Goal: Find specific page/section: Find specific page/section

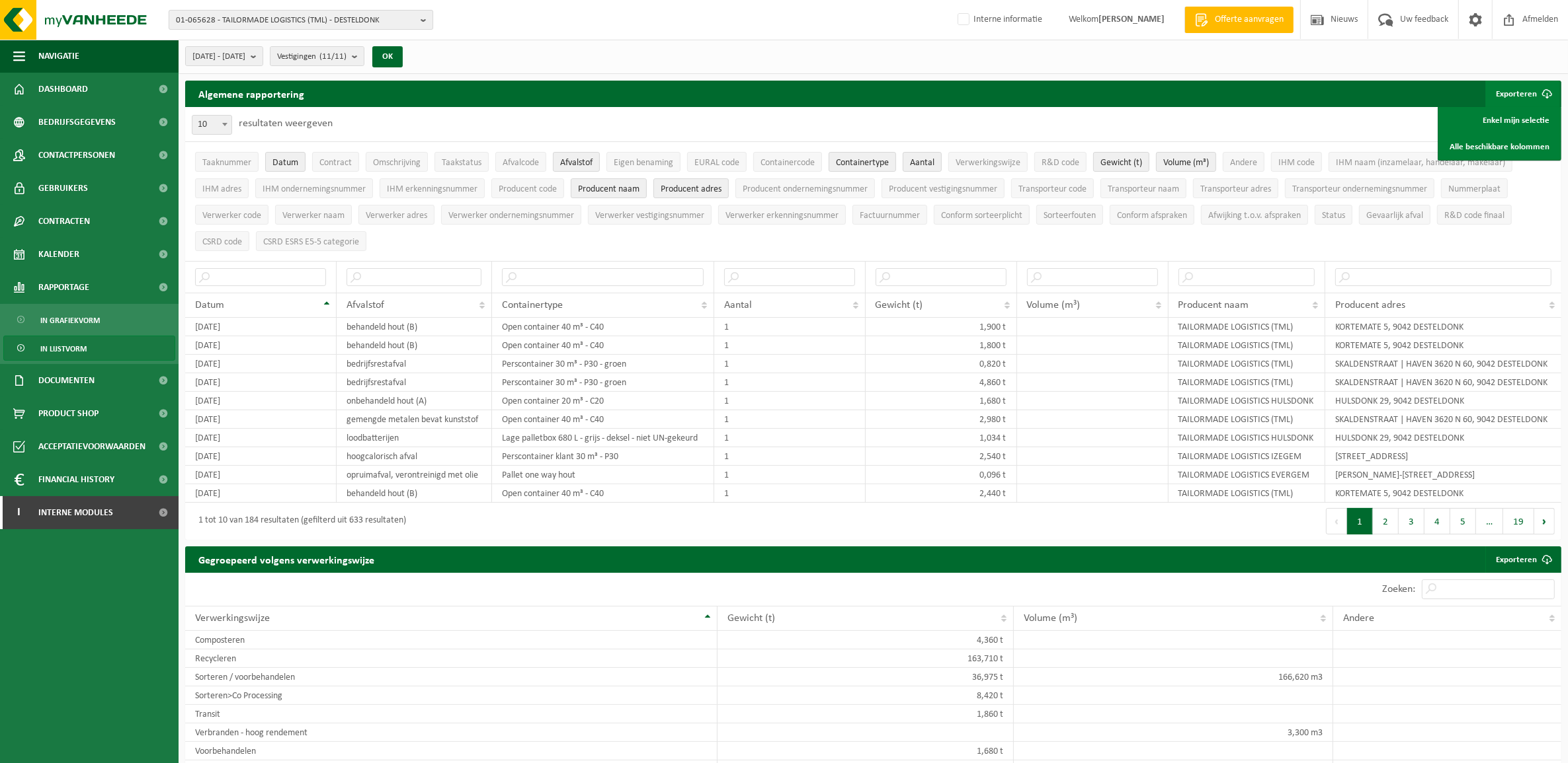
click at [253, 20] on span "01-065628 - TAILORMADE LOGISTICS (TML) - DESTELDONK" at bounding box center [295, 21] width 240 height 20
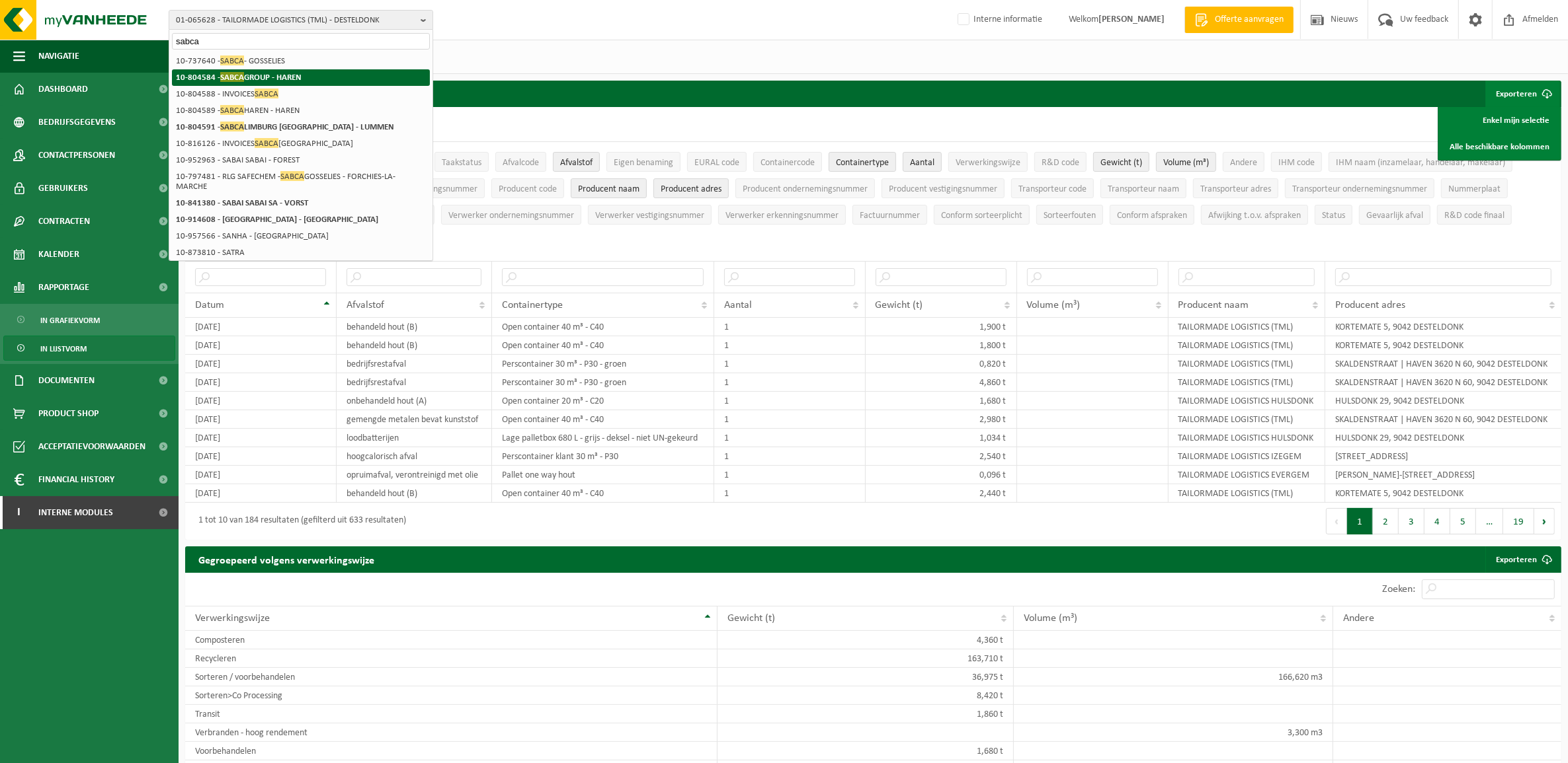
type input "sabca"
click at [289, 81] on strong "10-804584 - SABCA GROUP - HAREN" at bounding box center [239, 76] width 126 height 10
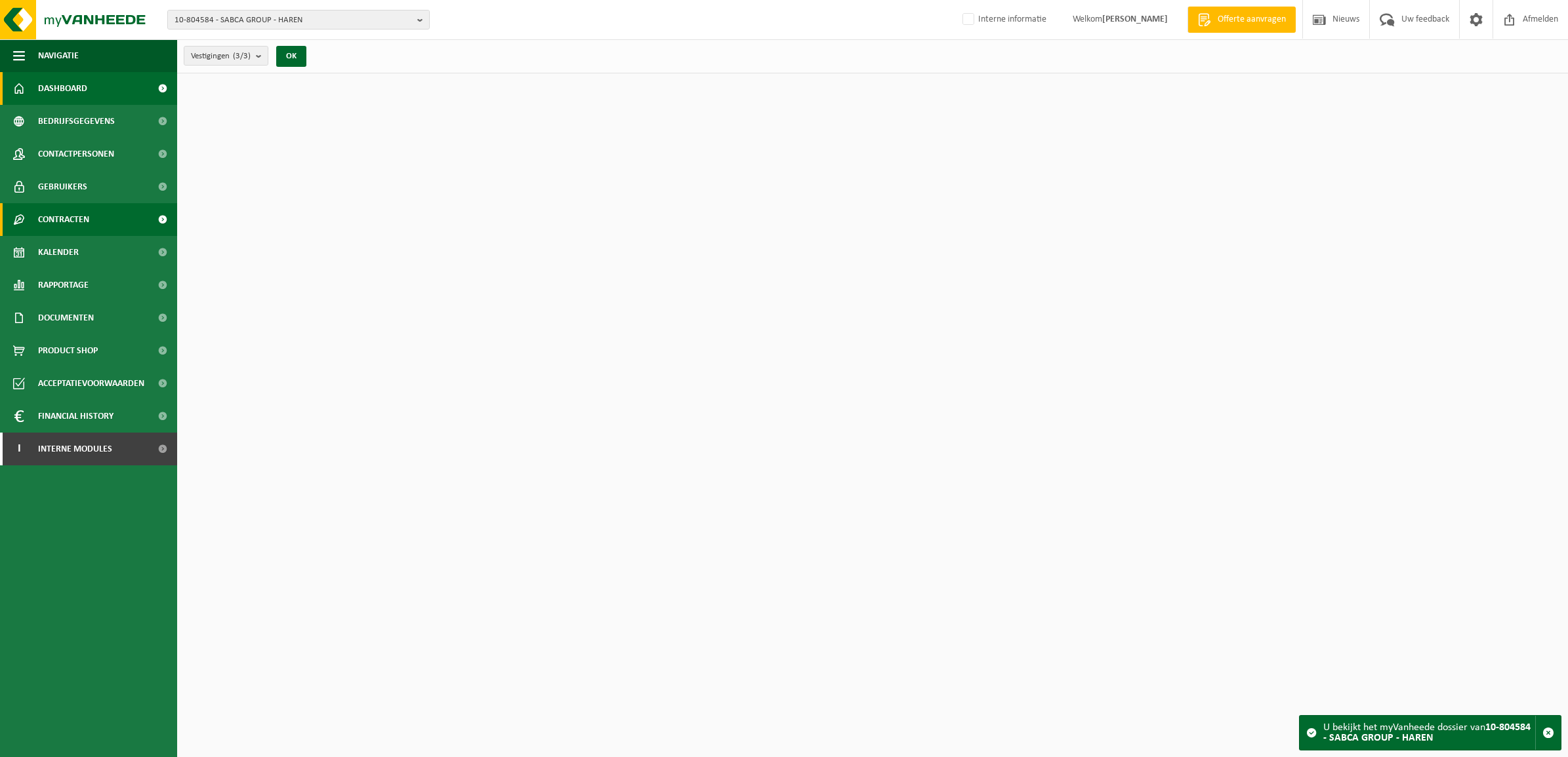
click at [91, 211] on link "Contracten" at bounding box center [88, 219] width 177 height 33
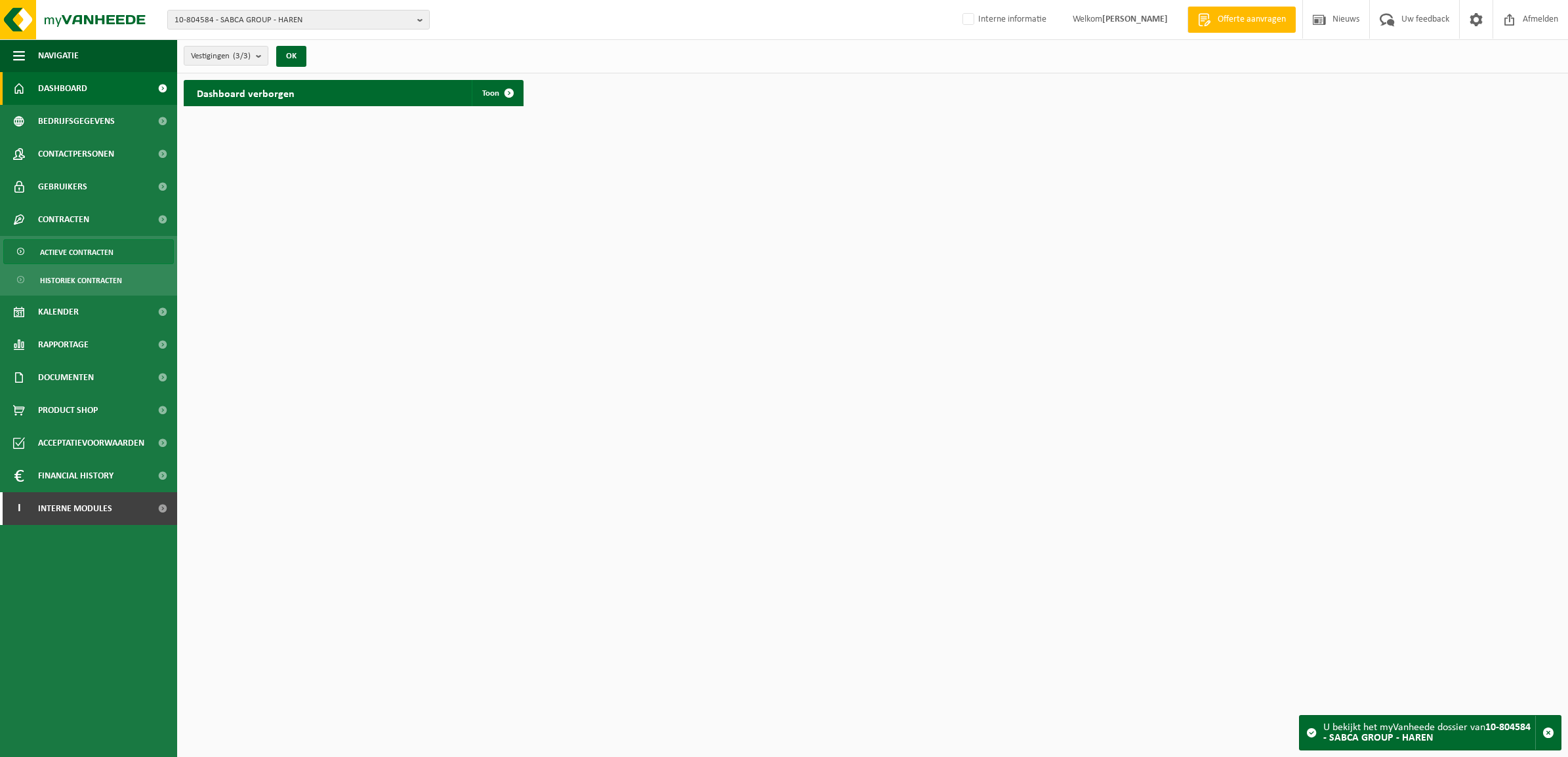
click at [95, 255] on span "Actieve contracten" at bounding box center [77, 252] width 73 height 25
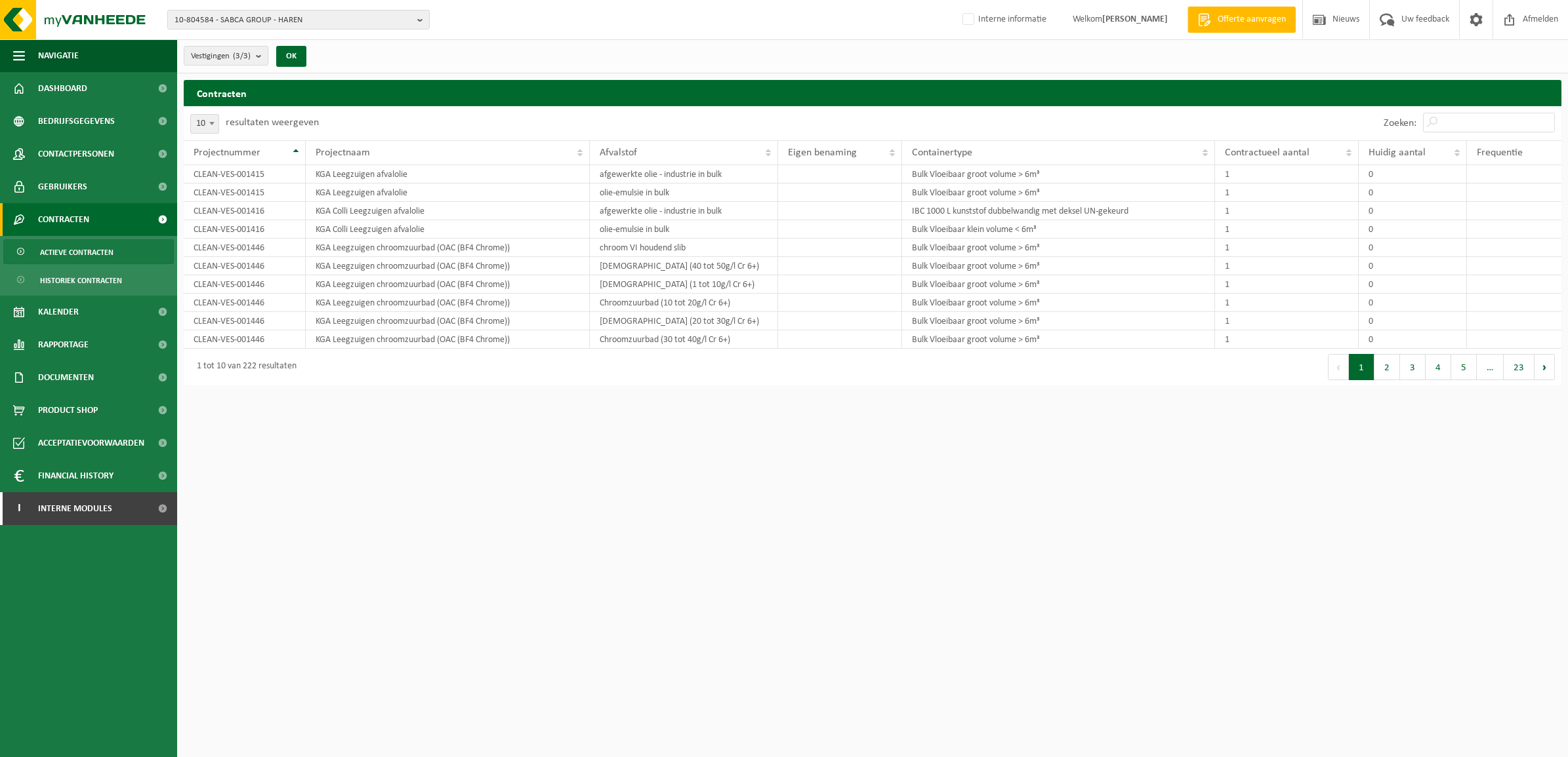
click at [198, 120] on span "10" at bounding box center [204, 124] width 28 height 19
select select "100"
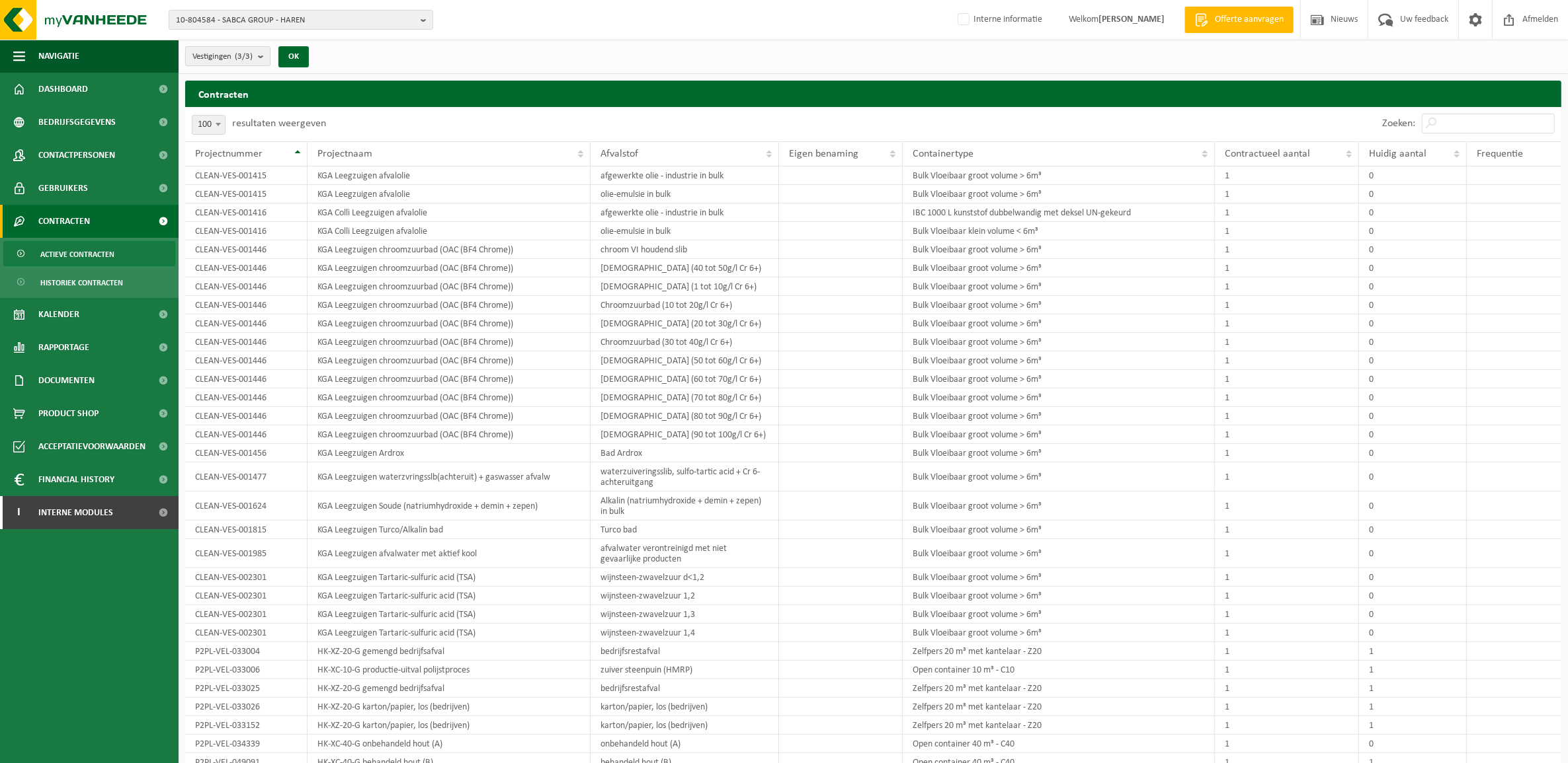
click at [260, 58] on b "submit" at bounding box center [263, 56] width 12 height 19
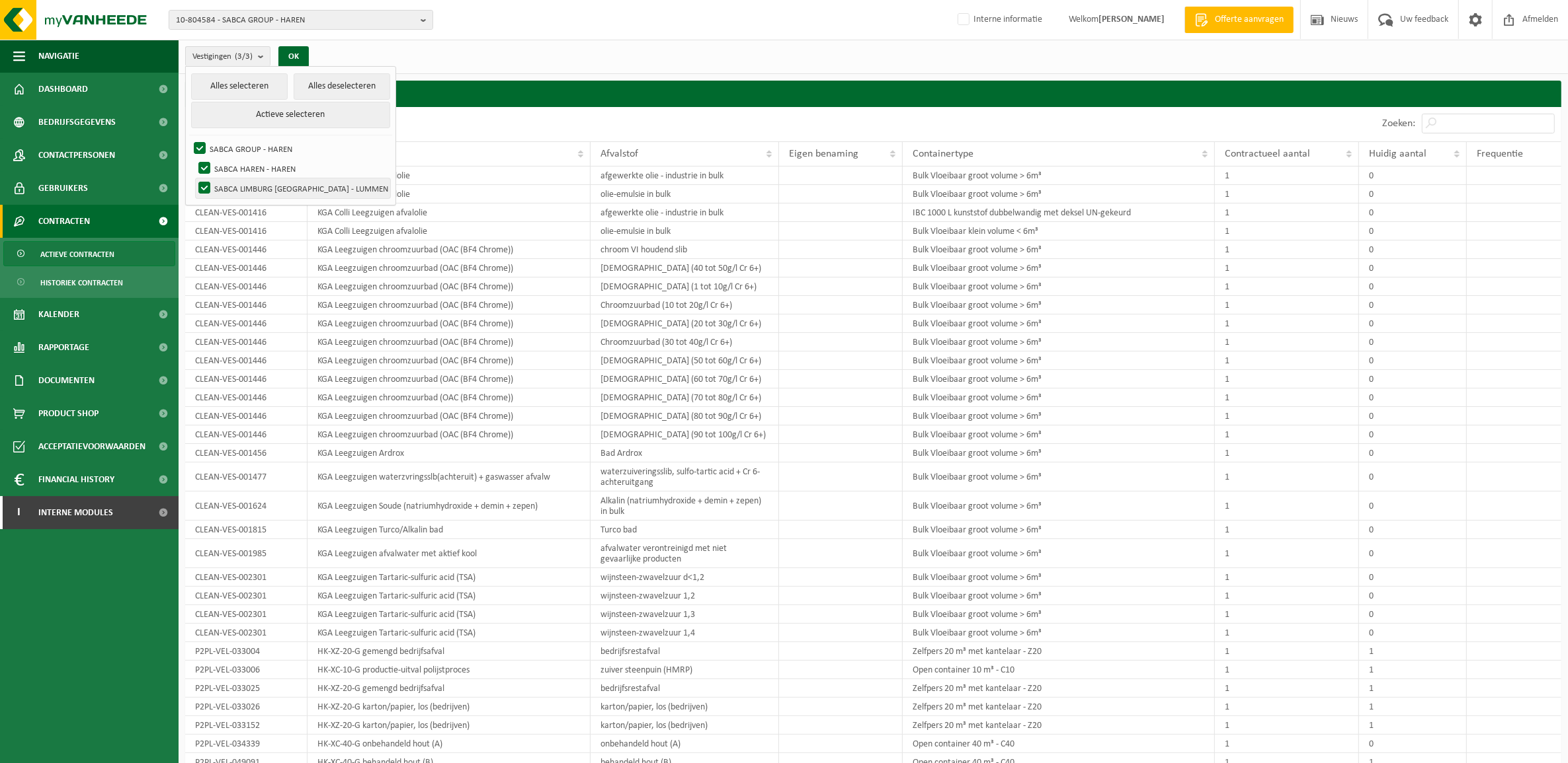
click at [282, 189] on label "SABCA LIMBURG [GEOGRAPHIC_DATA] - LUMMEN" at bounding box center [293, 189] width 194 height 20
click at [194, 179] on input "SABCA LIMBURG [GEOGRAPHIC_DATA] - LUMMEN" at bounding box center [193, 178] width 1 height 1
checkbox input "false"
click at [307, 40] on div "Vestigingen (2/3) Alles selecteren Alles deselecteren Actieve selecteren SABCA …" at bounding box center [873, 57] width 1389 height 34
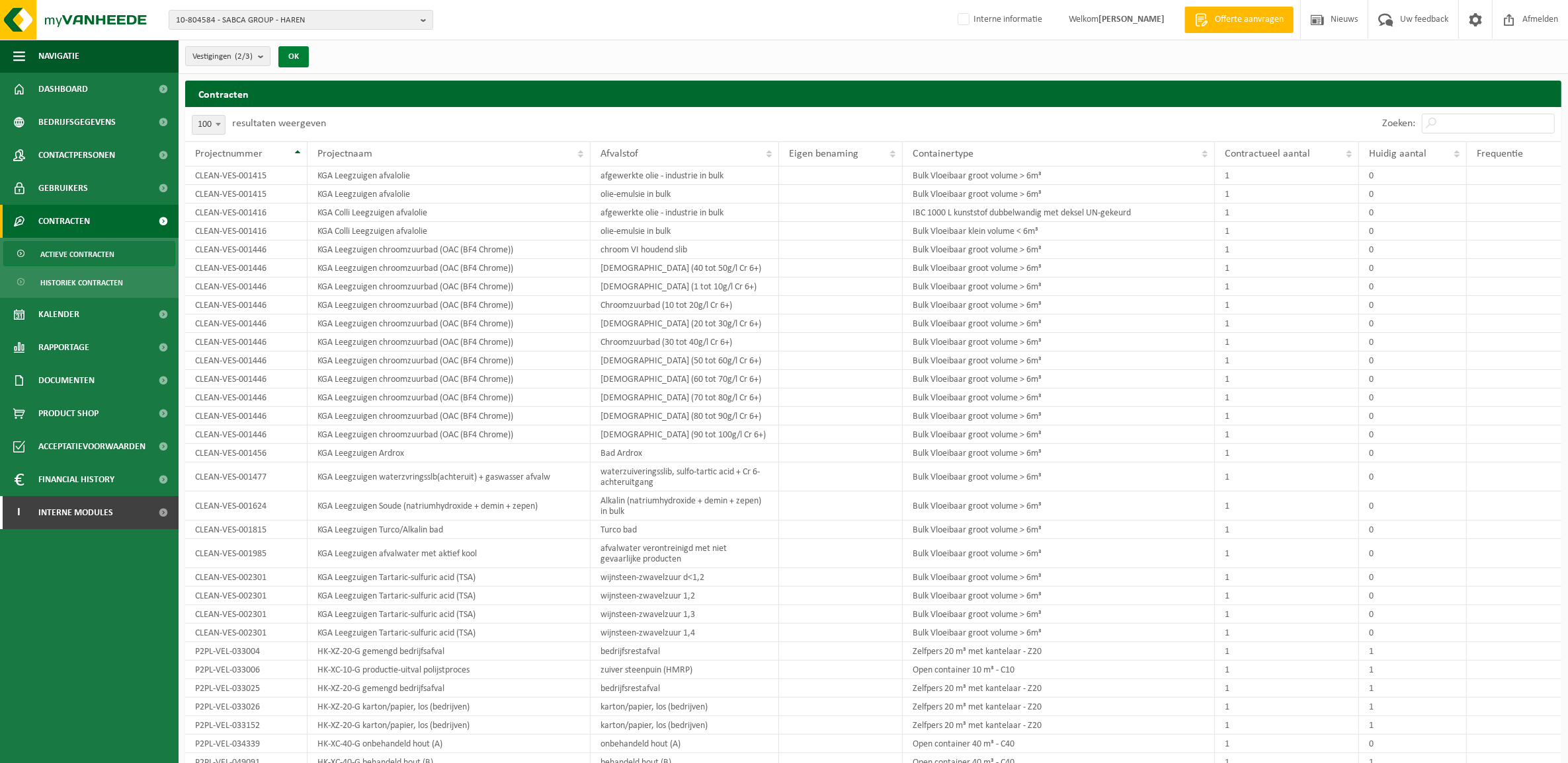
click at [297, 54] on button "OK" at bounding box center [294, 57] width 31 height 22
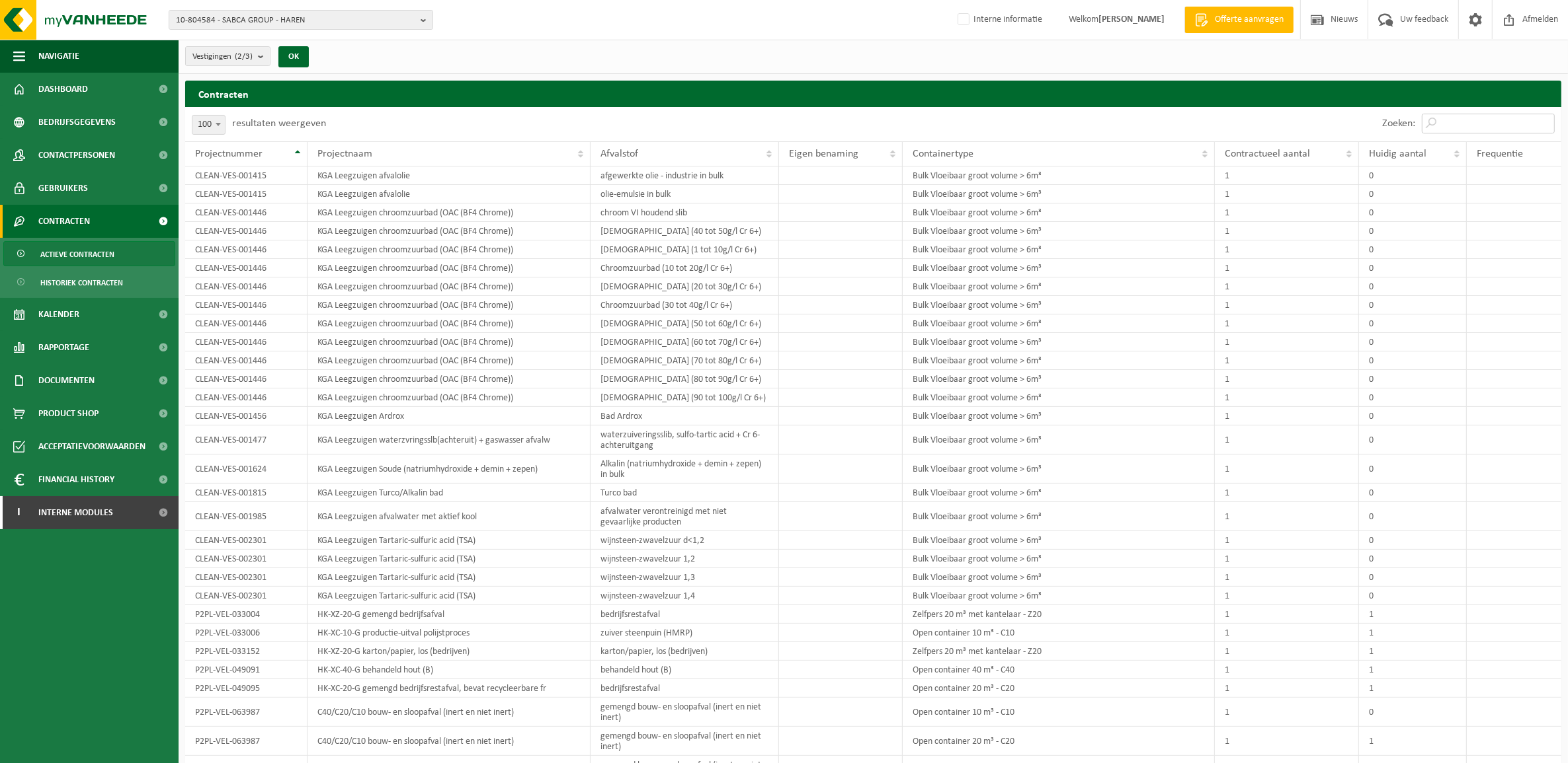
click at [1485, 123] on input "Zoeken:" at bounding box center [1488, 124] width 133 height 20
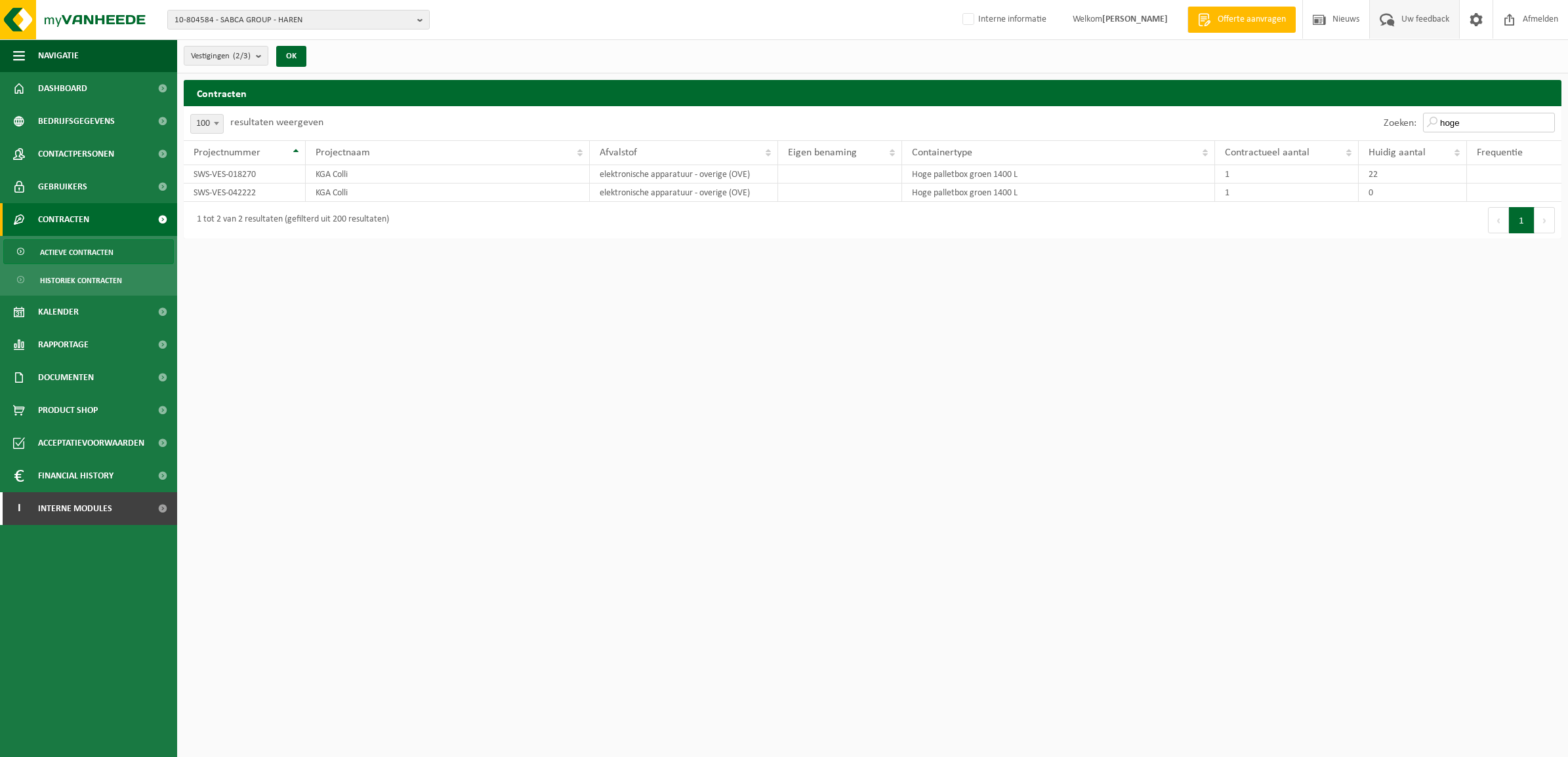
type input "hoge"
